Goal: Task Accomplishment & Management: Use online tool/utility

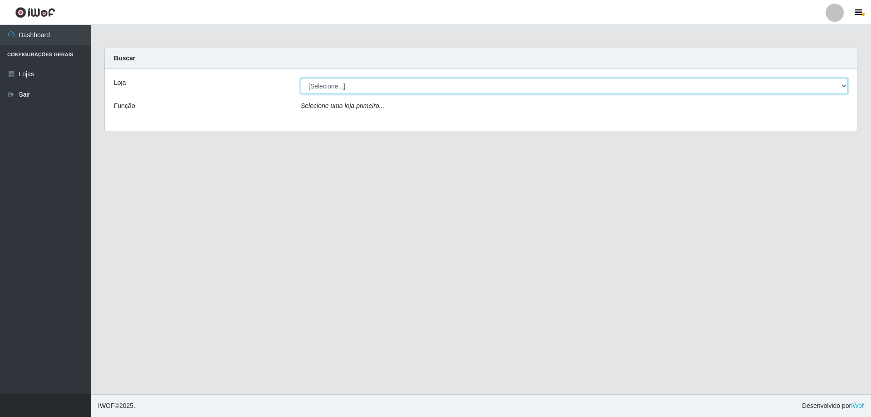
click at [333, 87] on select "[Selecione...] Atacado Vem - [STREET_ADDRESS]" at bounding box center [574, 86] width 547 height 16
select select "461"
click at [301, 78] on select "[Selecione...] Atacado Vem - [STREET_ADDRESS]" at bounding box center [574, 86] width 547 height 16
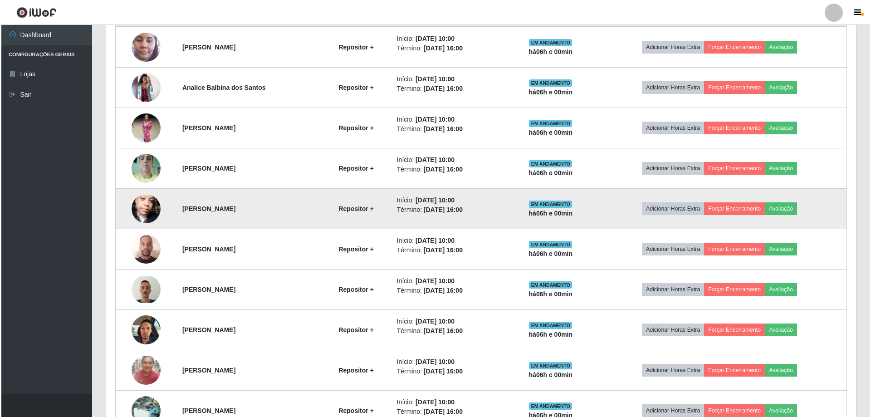
scroll to position [408, 0]
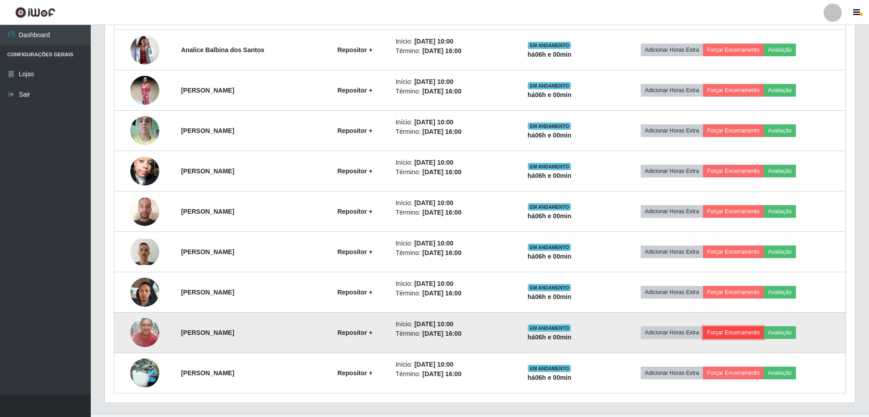
click at [754, 332] on button "Forçar Encerramento" at bounding box center [733, 332] width 61 height 13
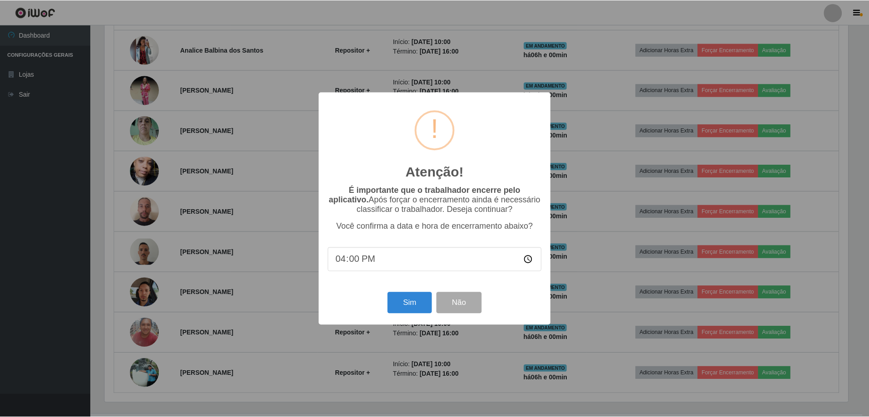
scroll to position [188, 745]
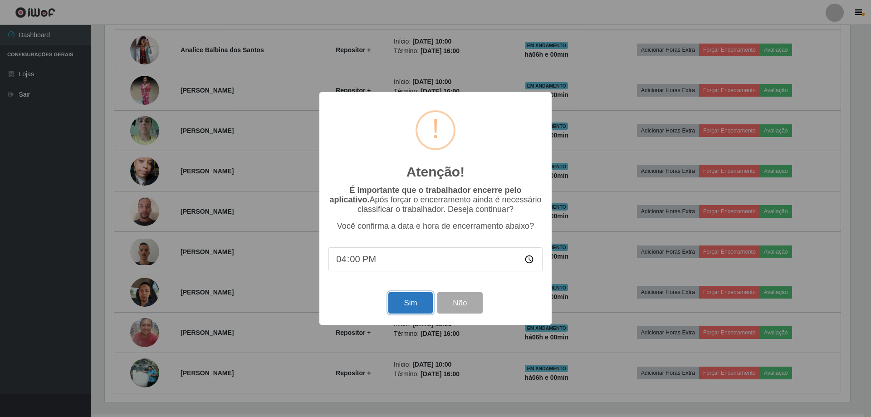
click at [422, 310] on button "Sim" at bounding box center [410, 302] width 44 height 21
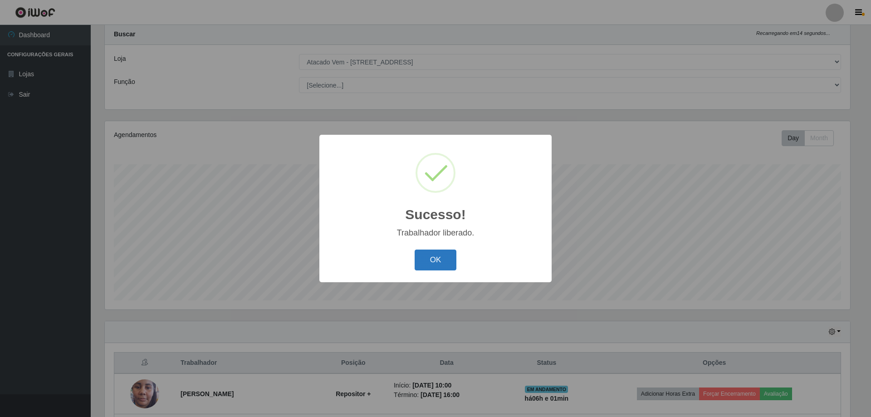
click at [432, 259] on button "OK" at bounding box center [436, 259] width 42 height 21
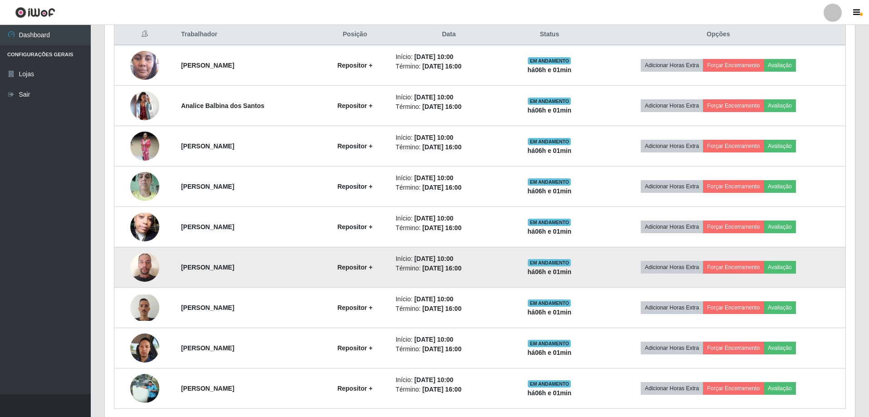
scroll to position [296, 0]
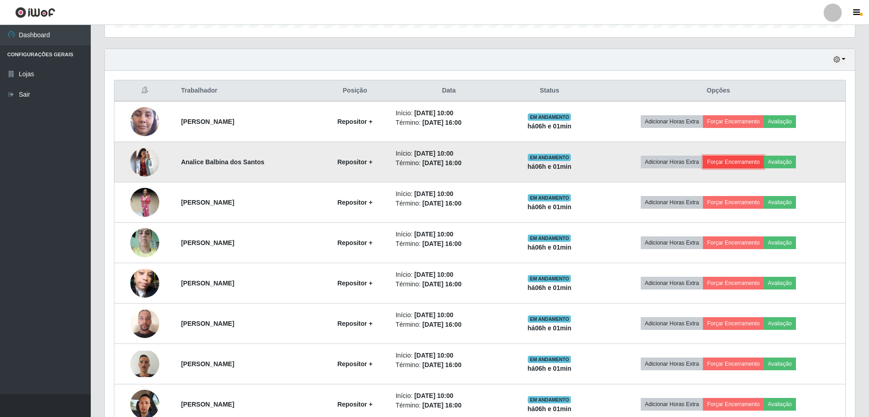
click at [753, 165] on button "Forçar Encerramento" at bounding box center [733, 162] width 61 height 13
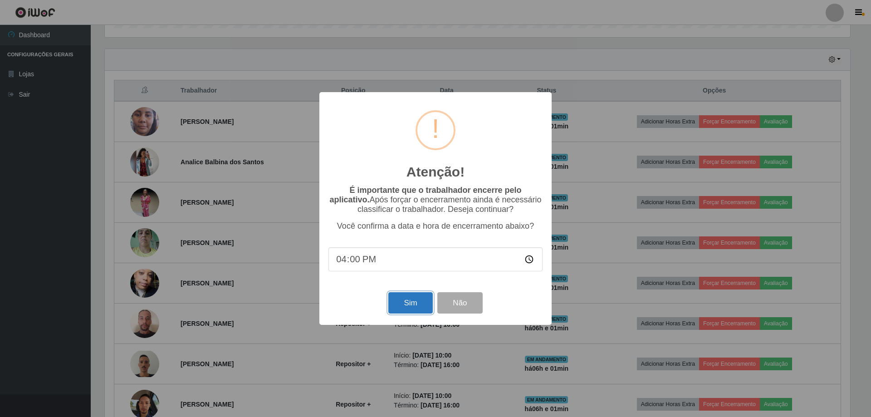
click at [406, 309] on button "Sim" at bounding box center [410, 302] width 44 height 21
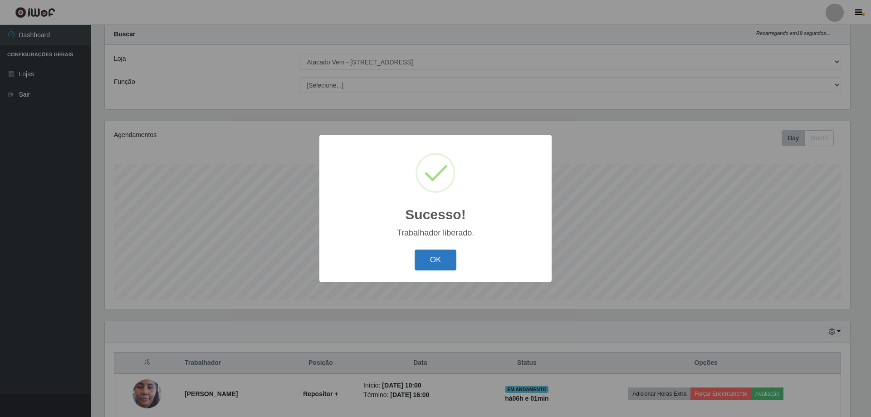
click at [425, 260] on button "OK" at bounding box center [436, 259] width 42 height 21
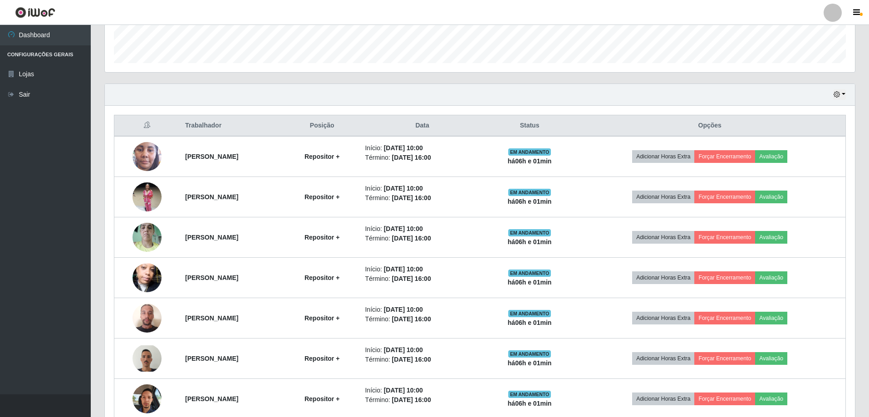
scroll to position [256, 0]
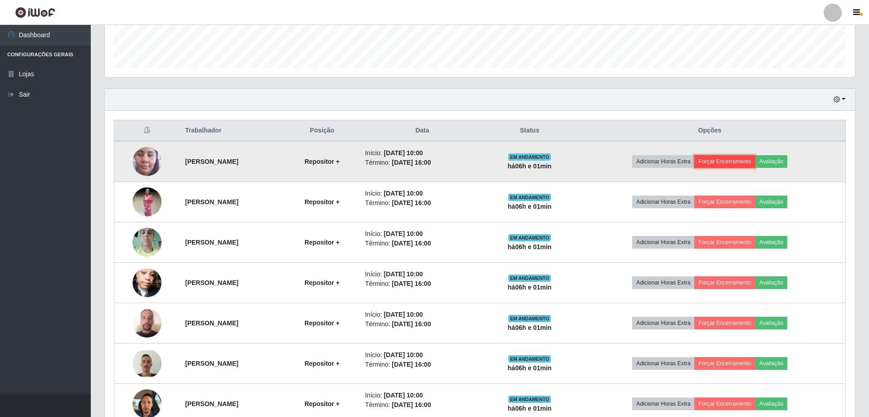
click at [755, 161] on button "Forçar Encerramento" at bounding box center [724, 161] width 61 height 13
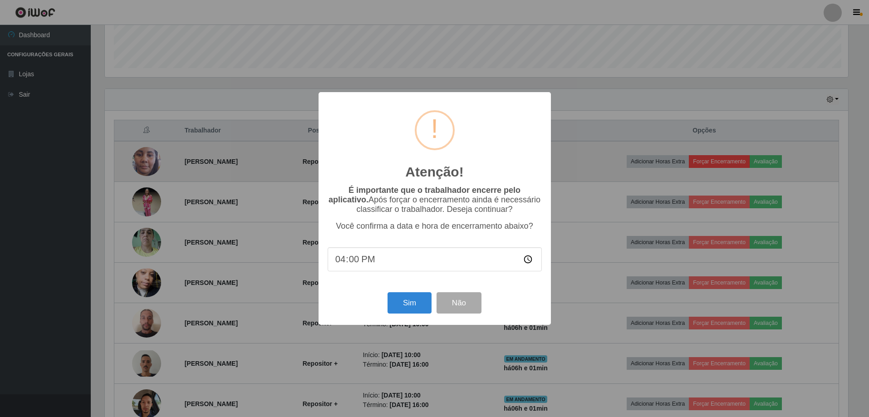
scroll to position [0, 0]
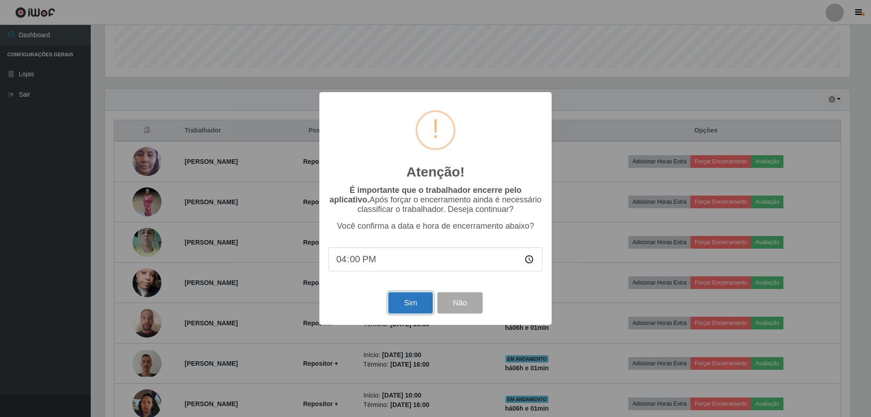
click at [407, 303] on button "Sim" at bounding box center [410, 302] width 44 height 21
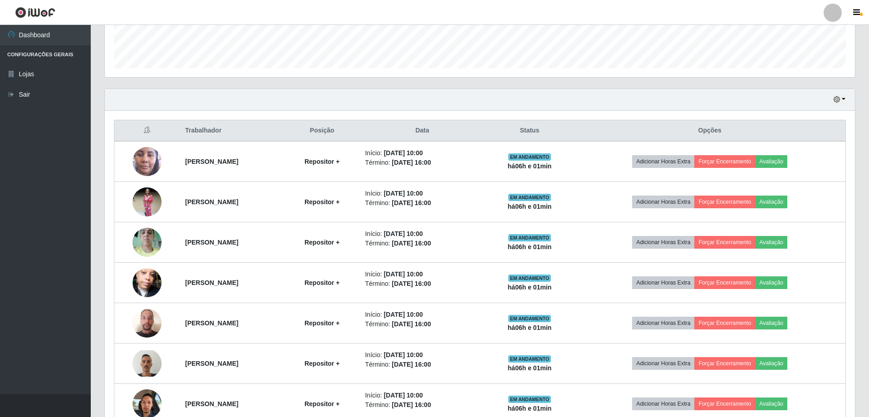
scroll to position [188, 745]
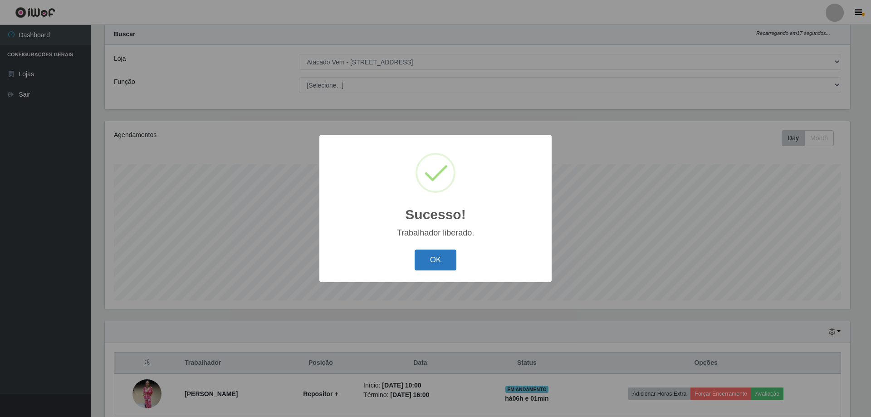
click at [435, 260] on button "OK" at bounding box center [436, 259] width 42 height 21
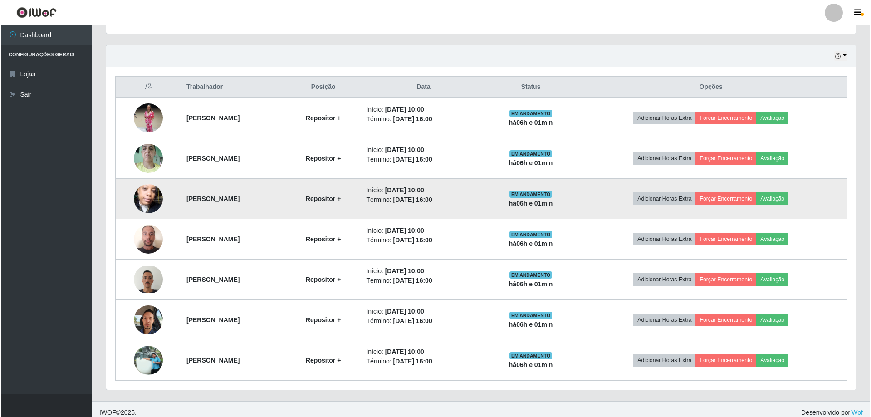
scroll to position [307, 0]
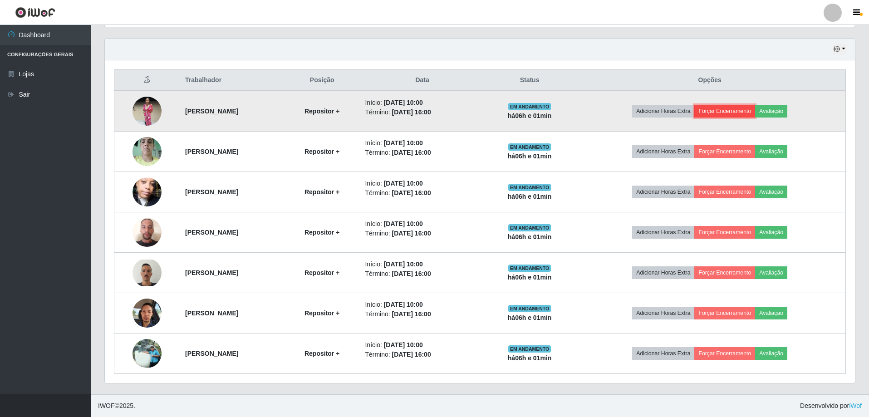
click at [738, 114] on button "Forçar Encerramento" at bounding box center [724, 111] width 61 height 13
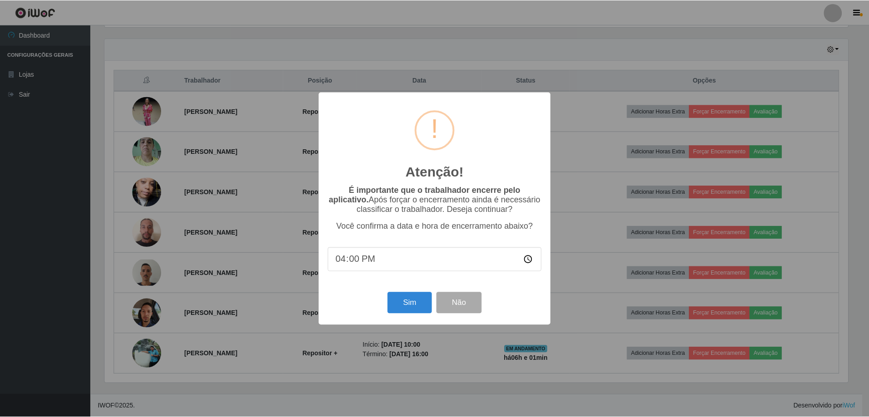
scroll to position [188, 745]
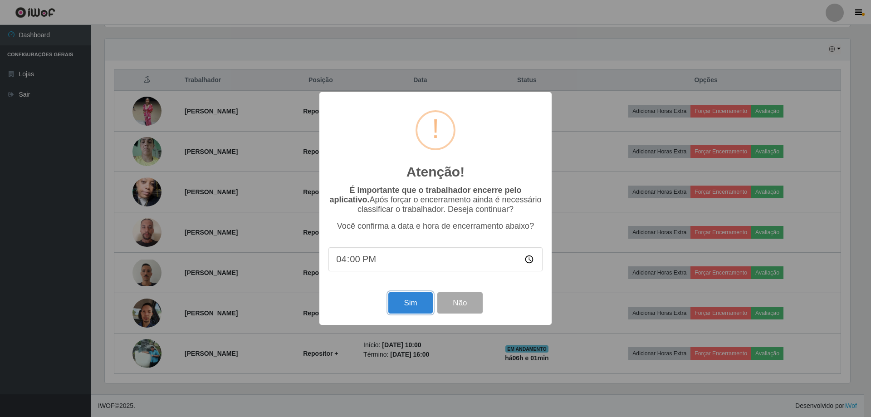
drag, startPoint x: 420, startPoint y: 308, endPoint x: 401, endPoint y: 311, distance: 18.4
click at [419, 308] on button "Sim" at bounding box center [410, 302] width 44 height 21
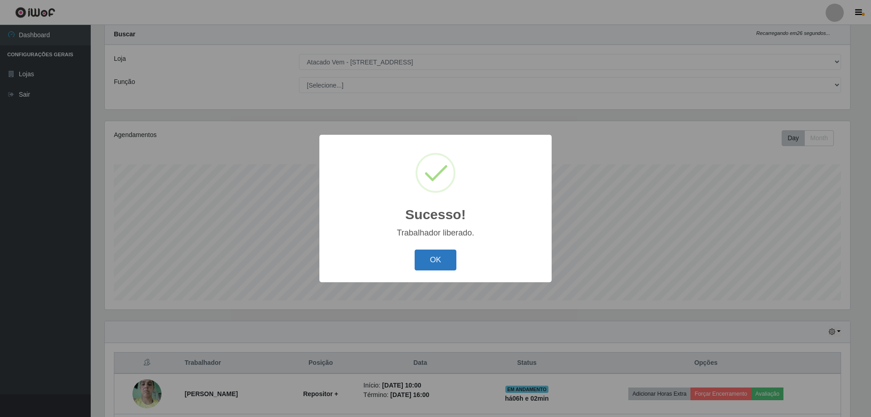
click at [437, 260] on button "OK" at bounding box center [436, 259] width 42 height 21
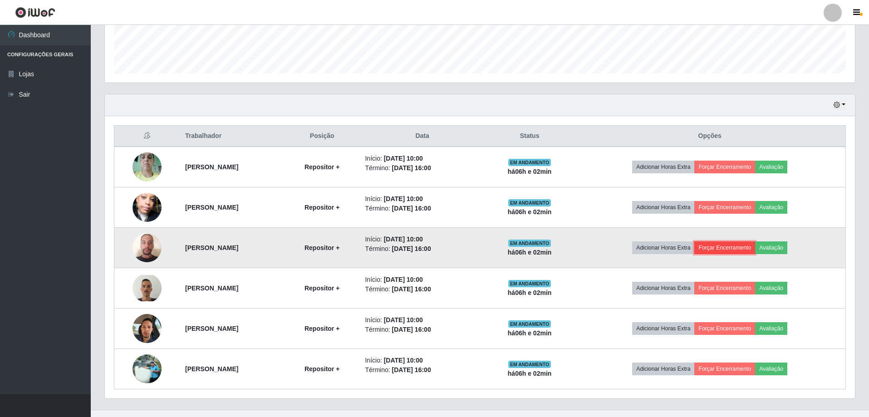
click at [728, 248] on button "Forçar Encerramento" at bounding box center [724, 247] width 61 height 13
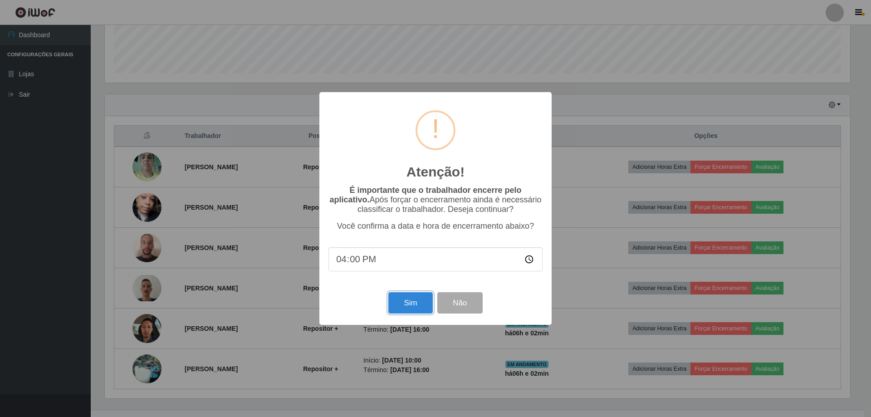
drag, startPoint x: 417, startPoint y: 307, endPoint x: 420, endPoint y: 321, distance: 14.3
click at [420, 321] on div "Atenção! × É importante que o trabalhador encerre pelo aplicativo. Após forçar …" at bounding box center [435, 208] width 232 height 233
click at [408, 304] on button "Sim" at bounding box center [410, 302] width 44 height 21
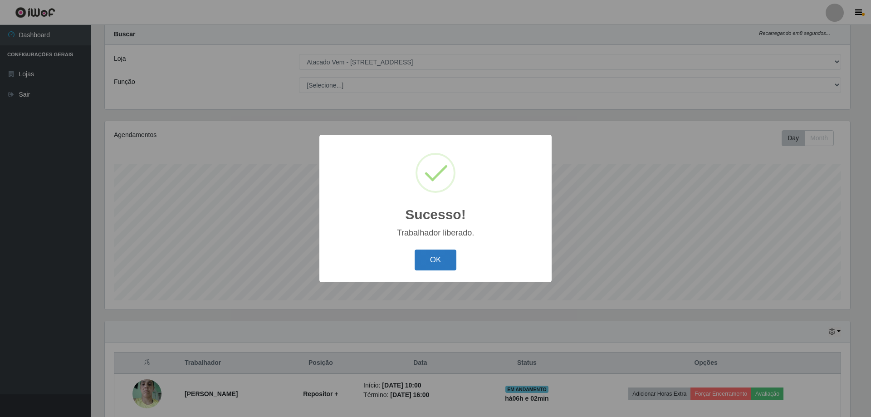
click at [440, 263] on button "OK" at bounding box center [436, 259] width 42 height 21
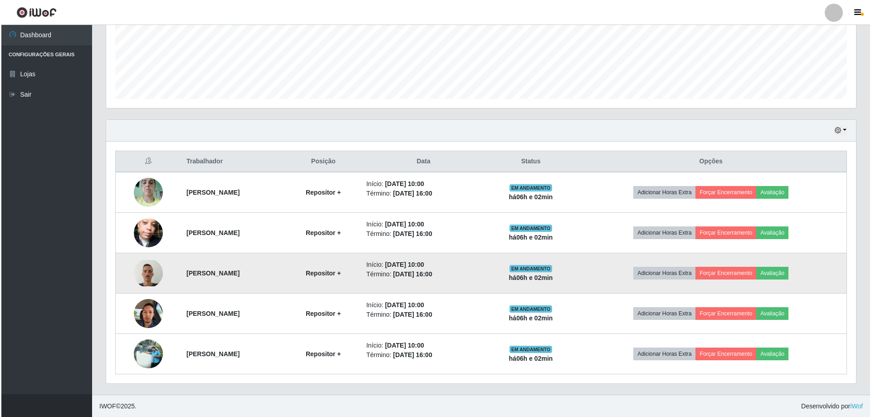
scroll to position [226, 0]
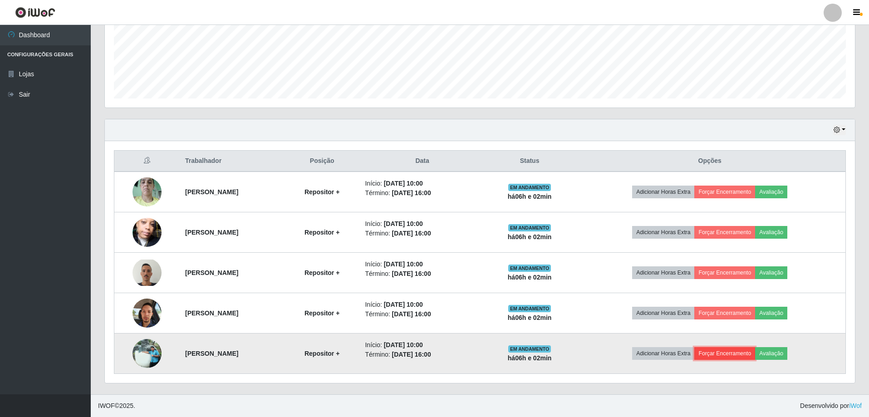
click at [741, 351] on button "Forçar Encerramento" at bounding box center [724, 353] width 61 height 13
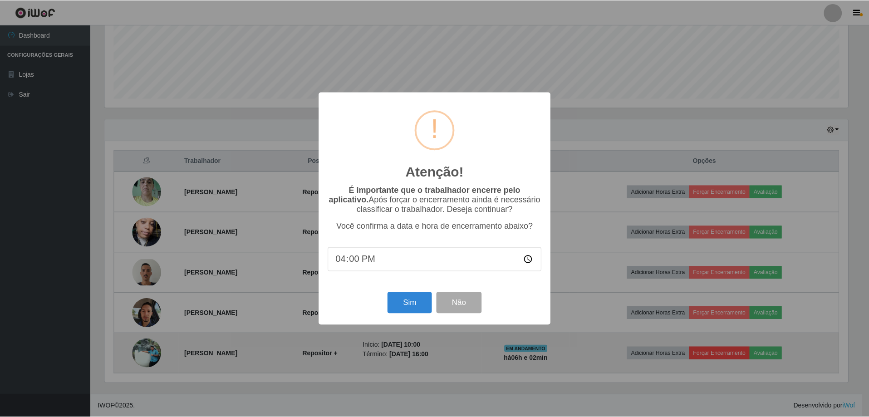
scroll to position [188, 745]
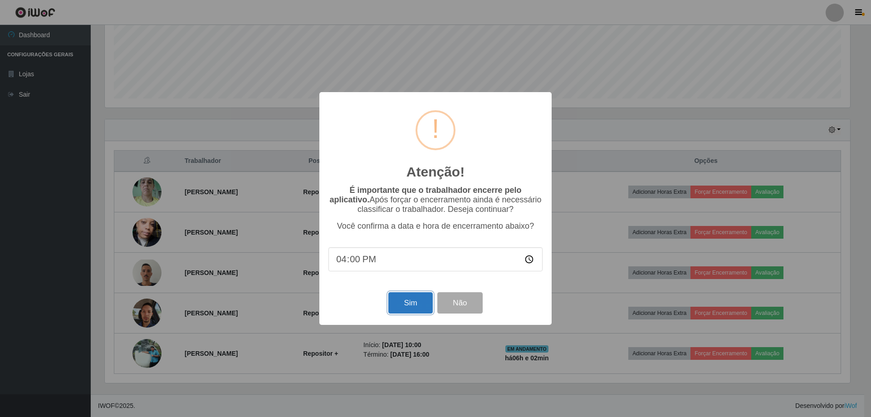
click at [421, 313] on button "Sim" at bounding box center [410, 302] width 44 height 21
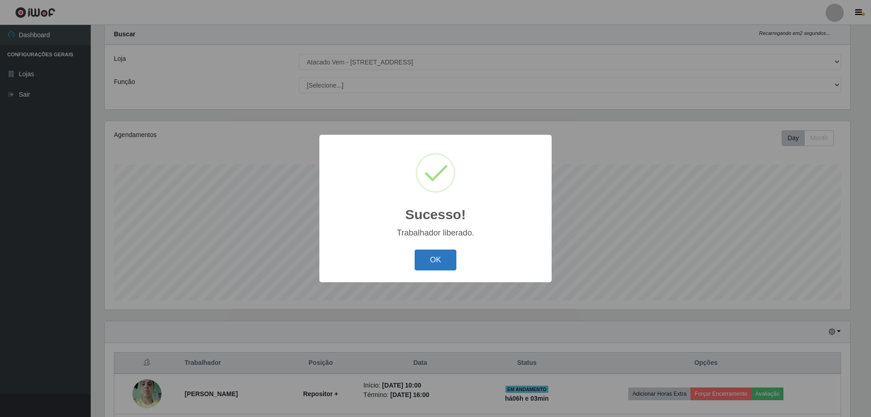
click at [435, 260] on button "OK" at bounding box center [436, 259] width 42 height 21
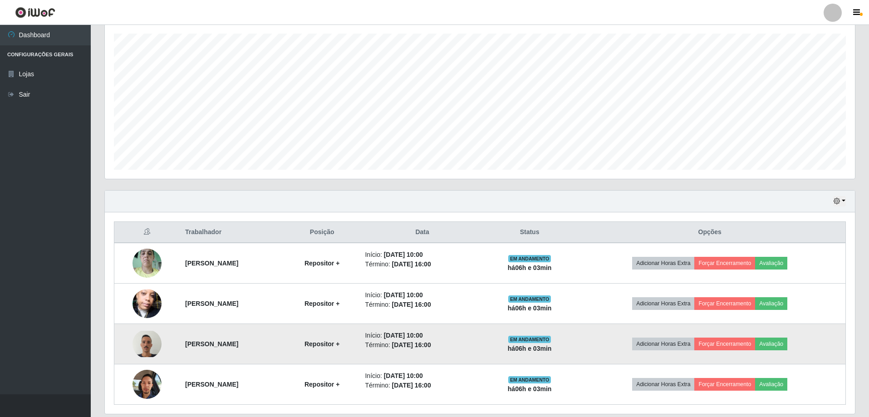
scroll to position [160, 0]
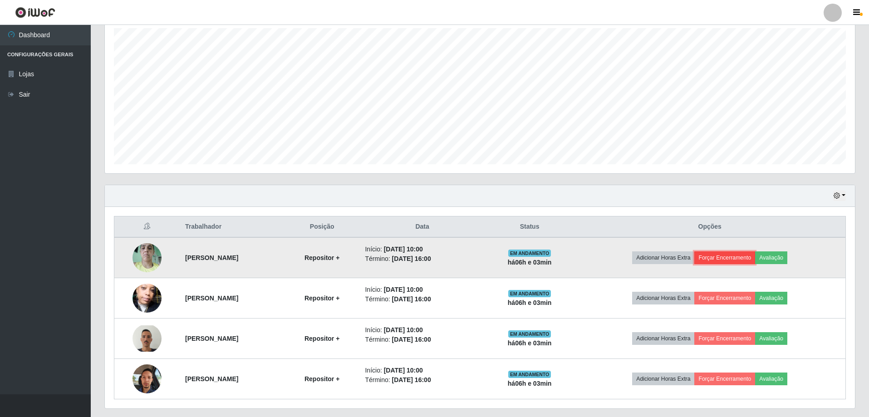
click at [728, 259] on button "Forçar Encerramento" at bounding box center [724, 257] width 61 height 13
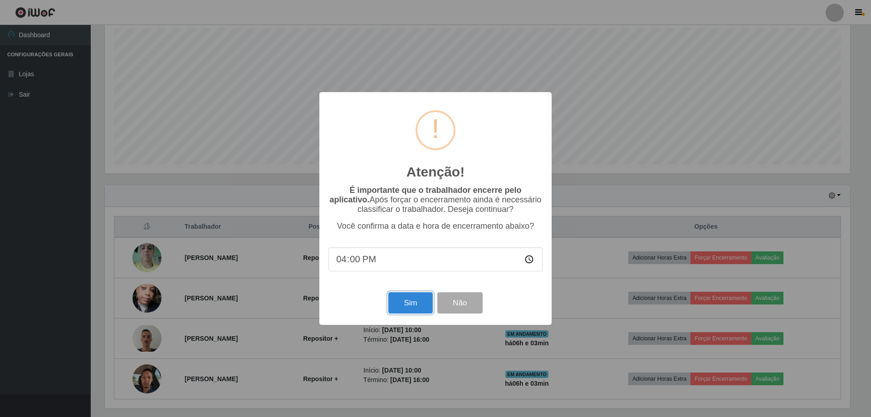
click at [409, 316] on div "Sim Não" at bounding box center [435, 303] width 214 height 26
click at [413, 307] on button "Sim" at bounding box center [410, 302] width 44 height 21
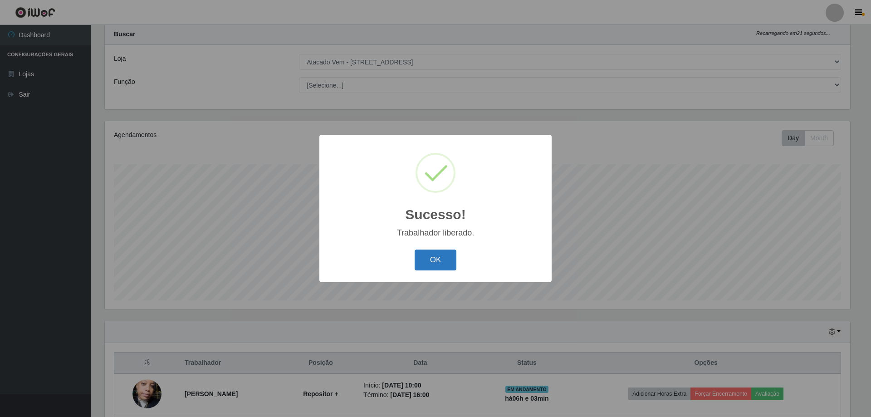
click at [441, 264] on button "OK" at bounding box center [436, 259] width 42 height 21
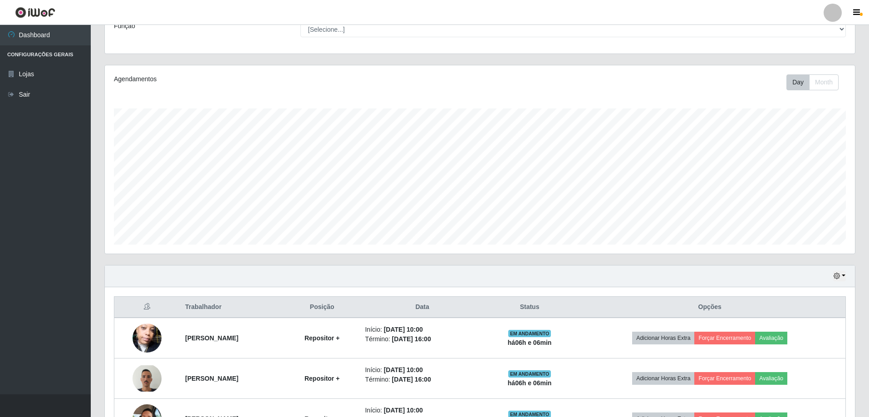
scroll to position [145, 0]
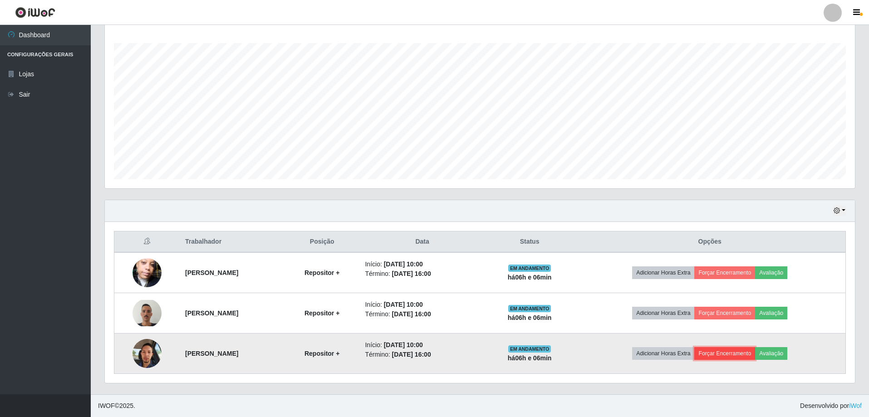
click at [721, 353] on button "Forçar Encerramento" at bounding box center [724, 353] width 61 height 13
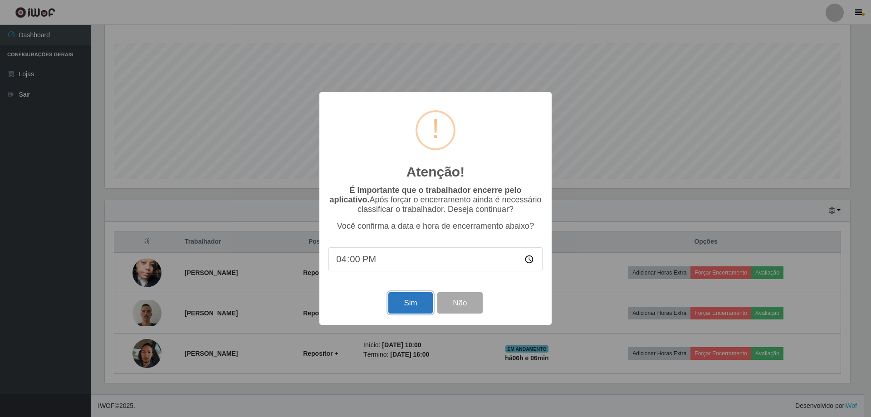
click at [418, 311] on button "Sim" at bounding box center [410, 302] width 44 height 21
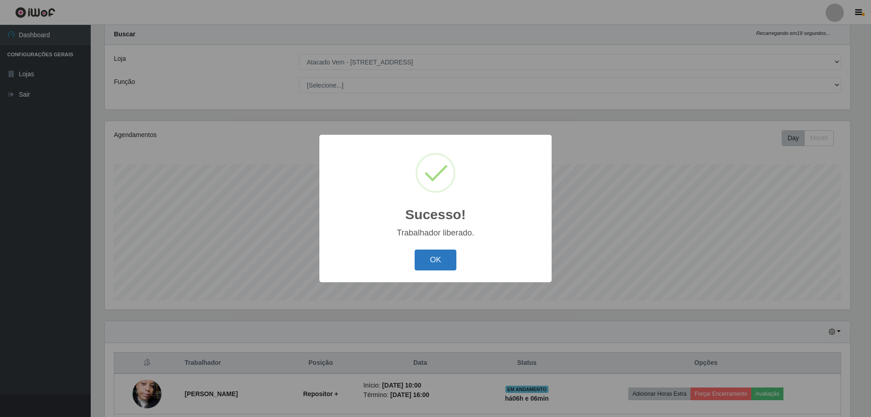
click at [435, 258] on button "OK" at bounding box center [436, 259] width 42 height 21
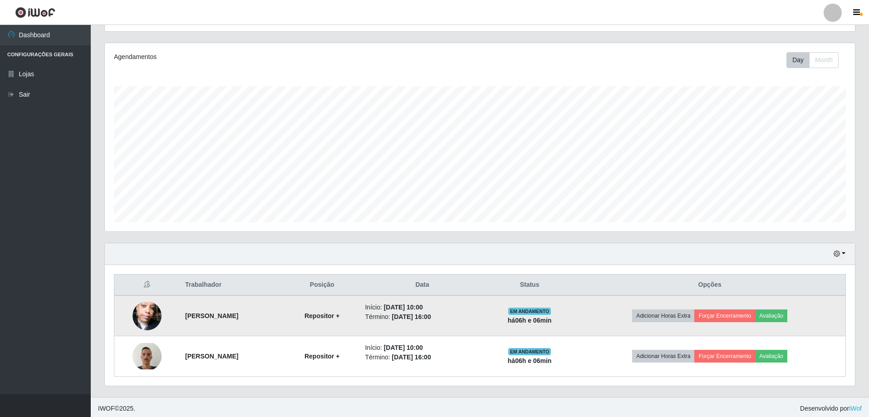
scroll to position [105, 0]
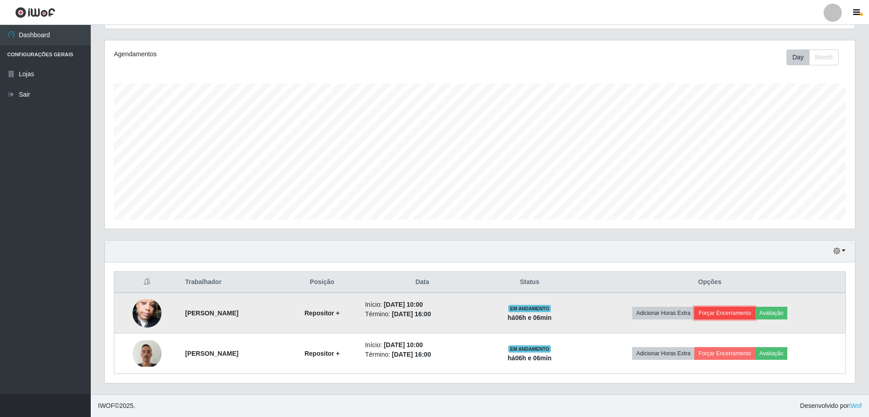
click at [732, 313] on button "Forçar Encerramento" at bounding box center [724, 313] width 61 height 13
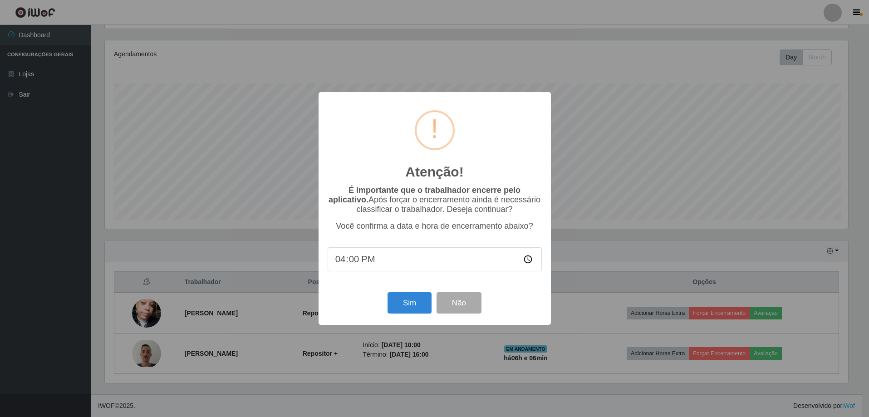
scroll to position [188, 745]
click at [406, 308] on button "Sim" at bounding box center [410, 302] width 44 height 21
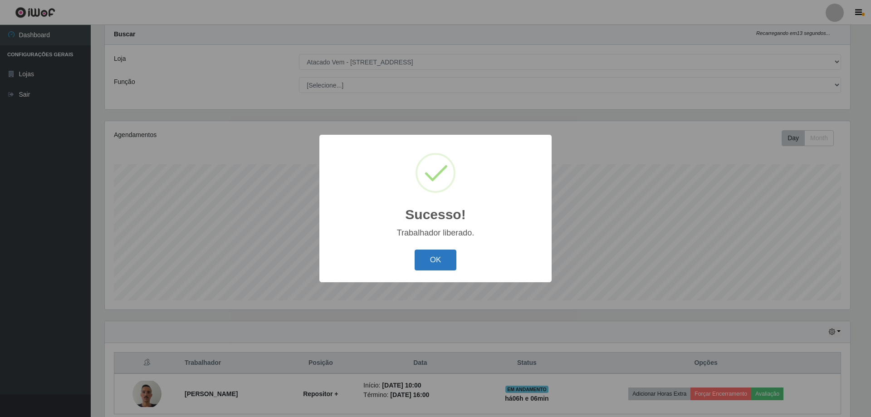
click at [434, 261] on button "OK" at bounding box center [436, 259] width 42 height 21
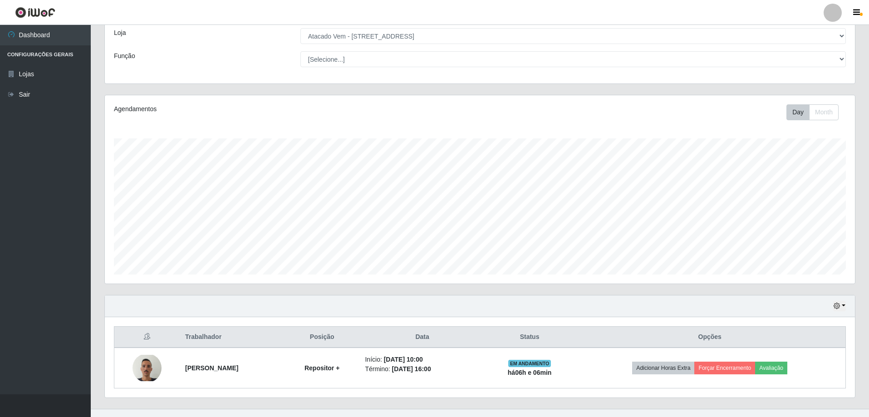
scroll to position [64, 0]
